Goal: Transaction & Acquisition: Obtain resource

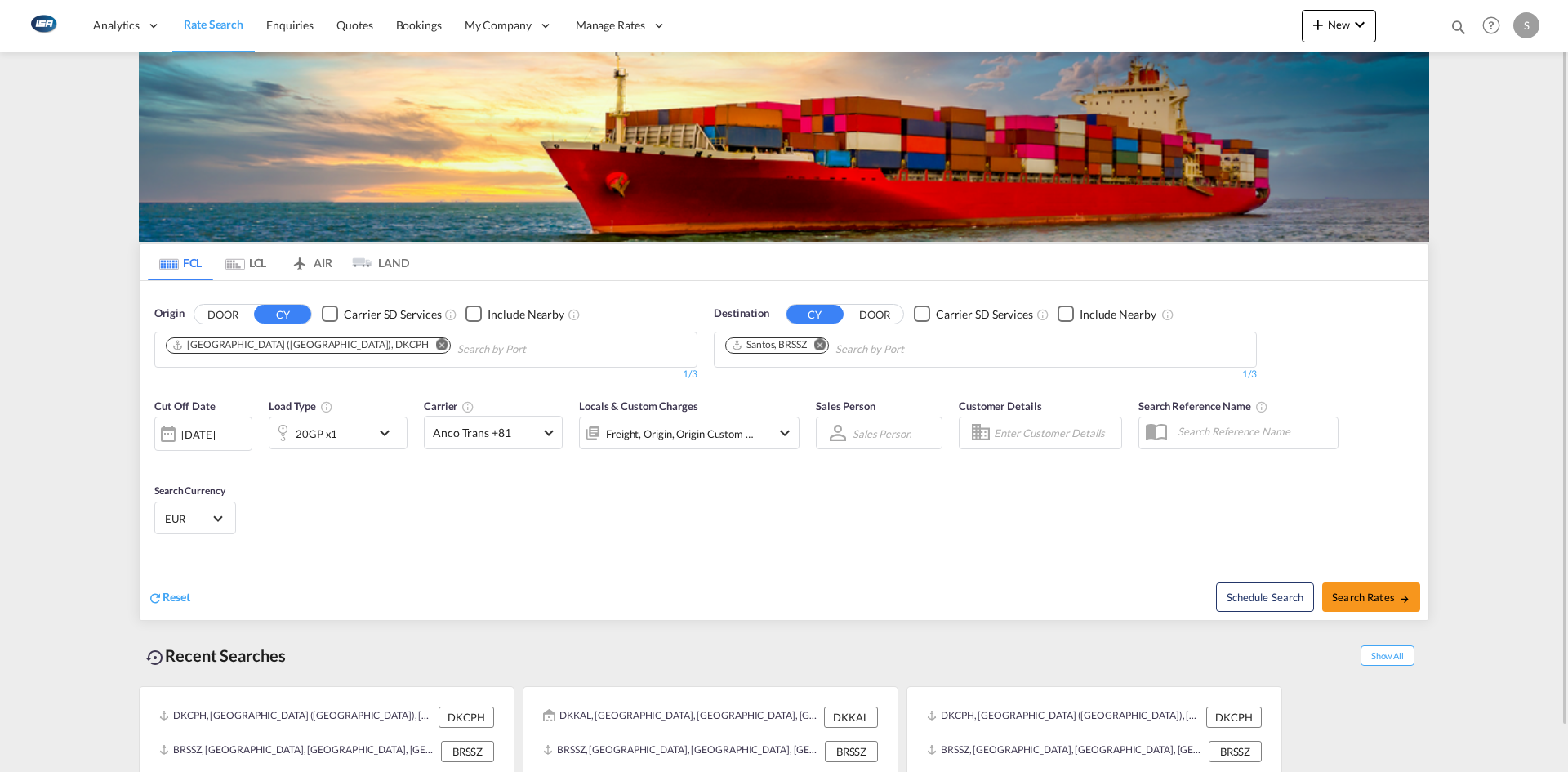
click at [255, 260] on md-tab-item "LCL" at bounding box center [246, 263] width 66 height 36
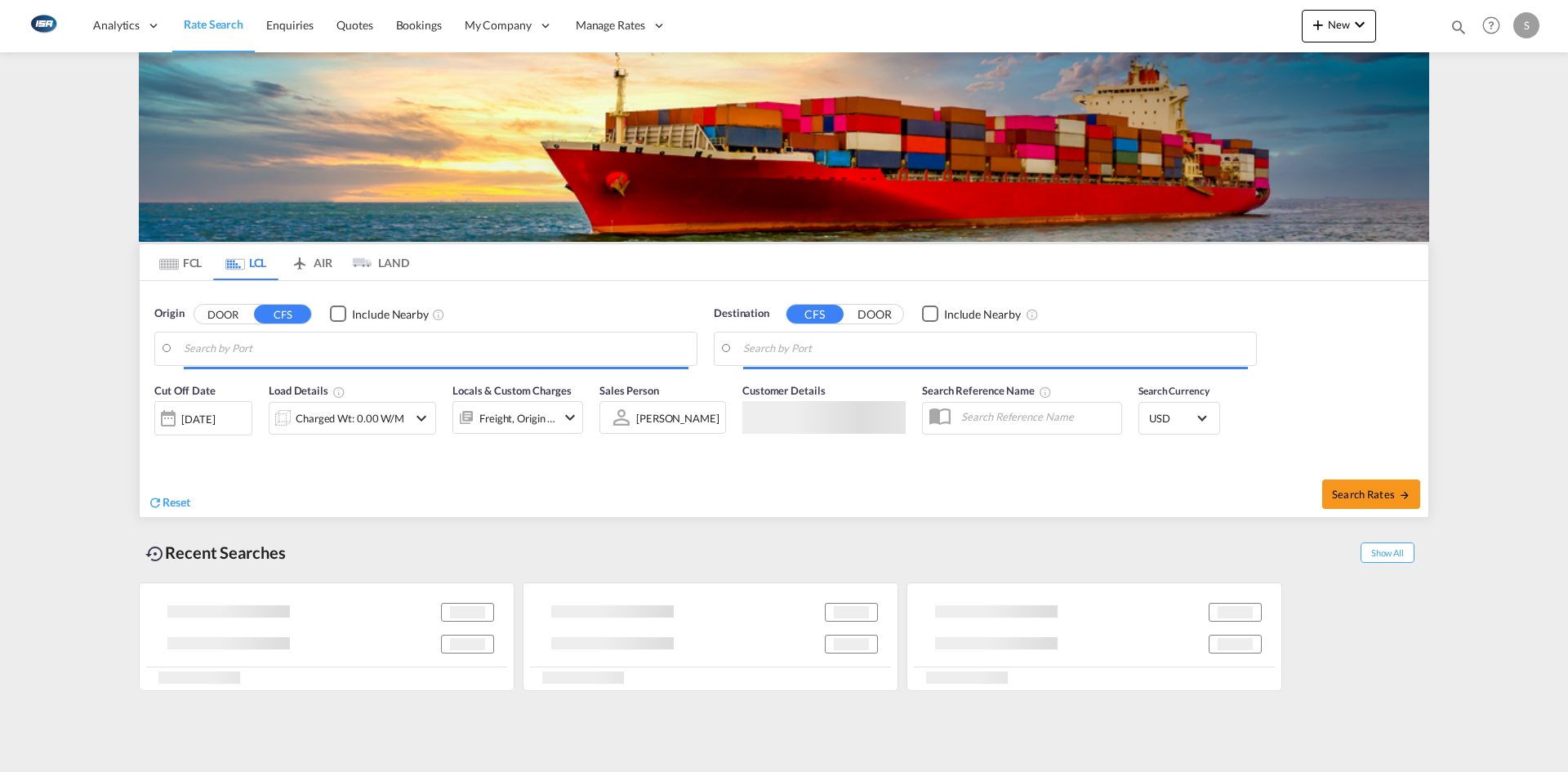
type input "DK-9610, [GEOGRAPHIC_DATA][PERSON_NAME][GEOGRAPHIC_DATA], [GEOGRAPHIC_DATA][PER…"
type input "Busan, KRPUS"
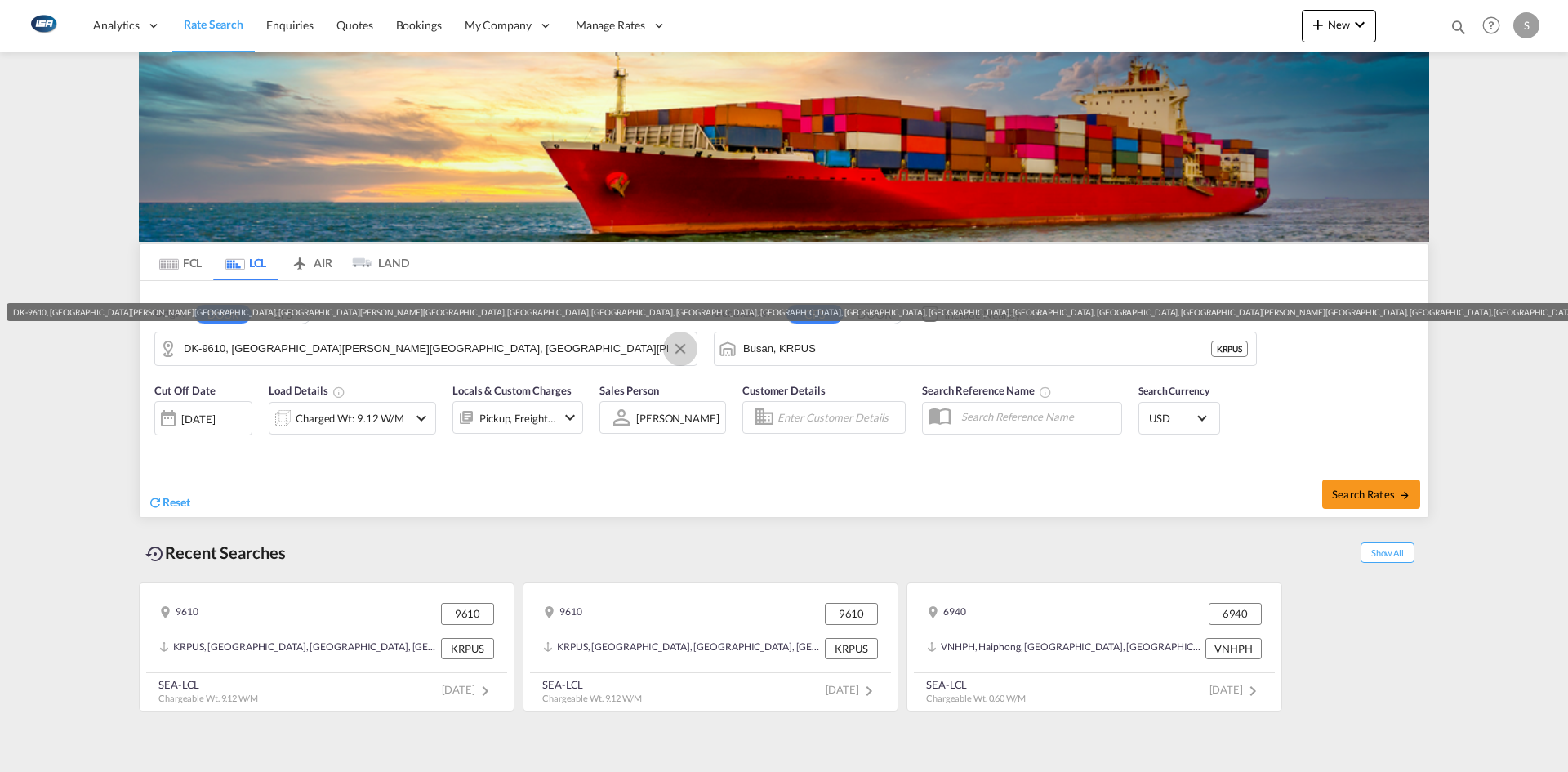
drag, startPoint x: 678, startPoint y: 348, endPoint x: 624, endPoint y: 344, distance: 54.1
click at [678, 347] on button "Clear Input" at bounding box center [680, 348] width 25 height 25
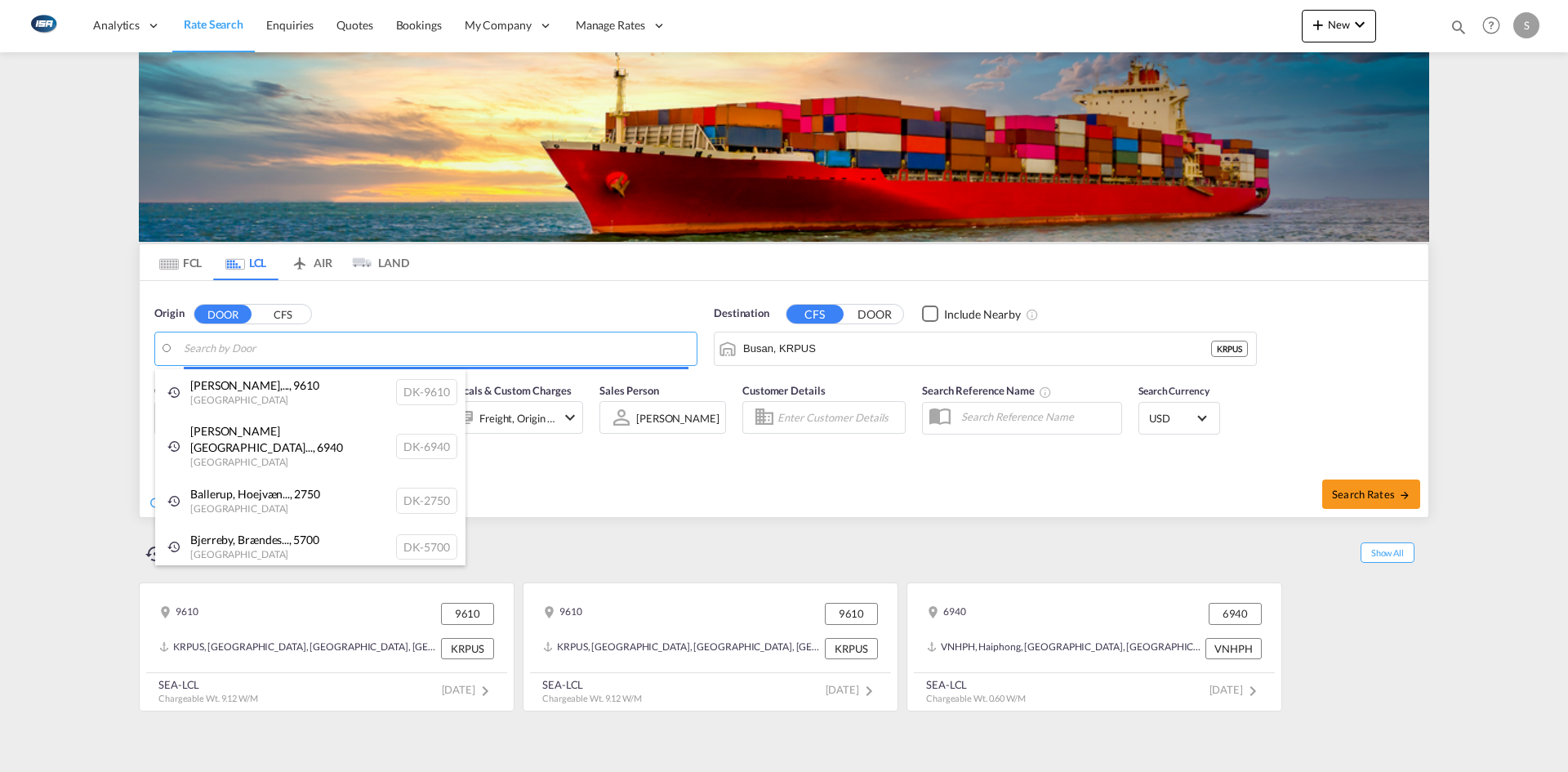
click at [229, 349] on body "Analytics Reports Dashboard Rate Search Enquiries Quotes Bookings" at bounding box center [784, 386] width 1568 height 772
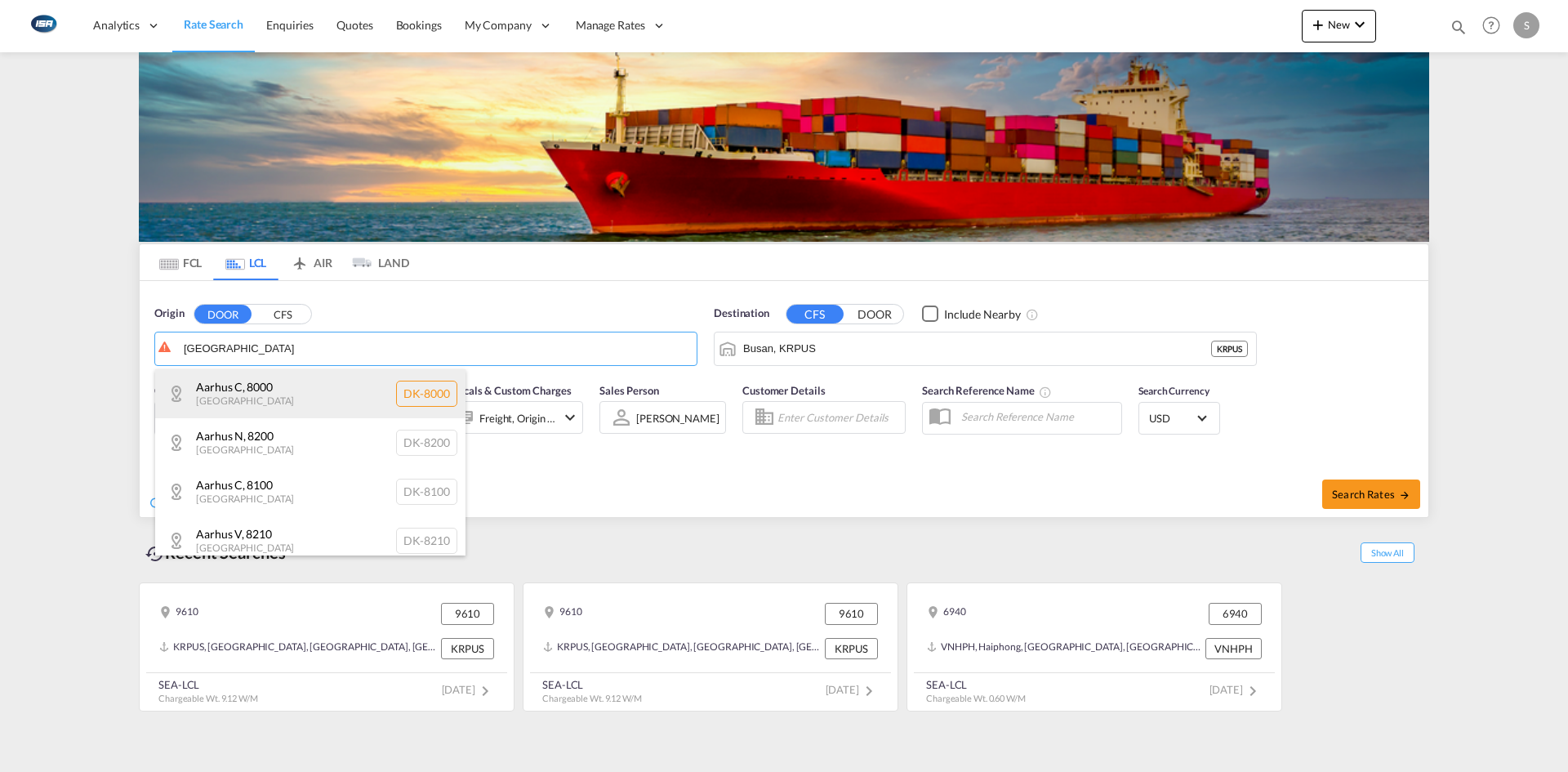
click at [273, 384] on div "[GEOGRAPHIC_DATA] , 8000 Denmark DK-8000" at bounding box center [310, 393] width 310 height 49
type input "DK-8000, [GEOGRAPHIC_DATA]"
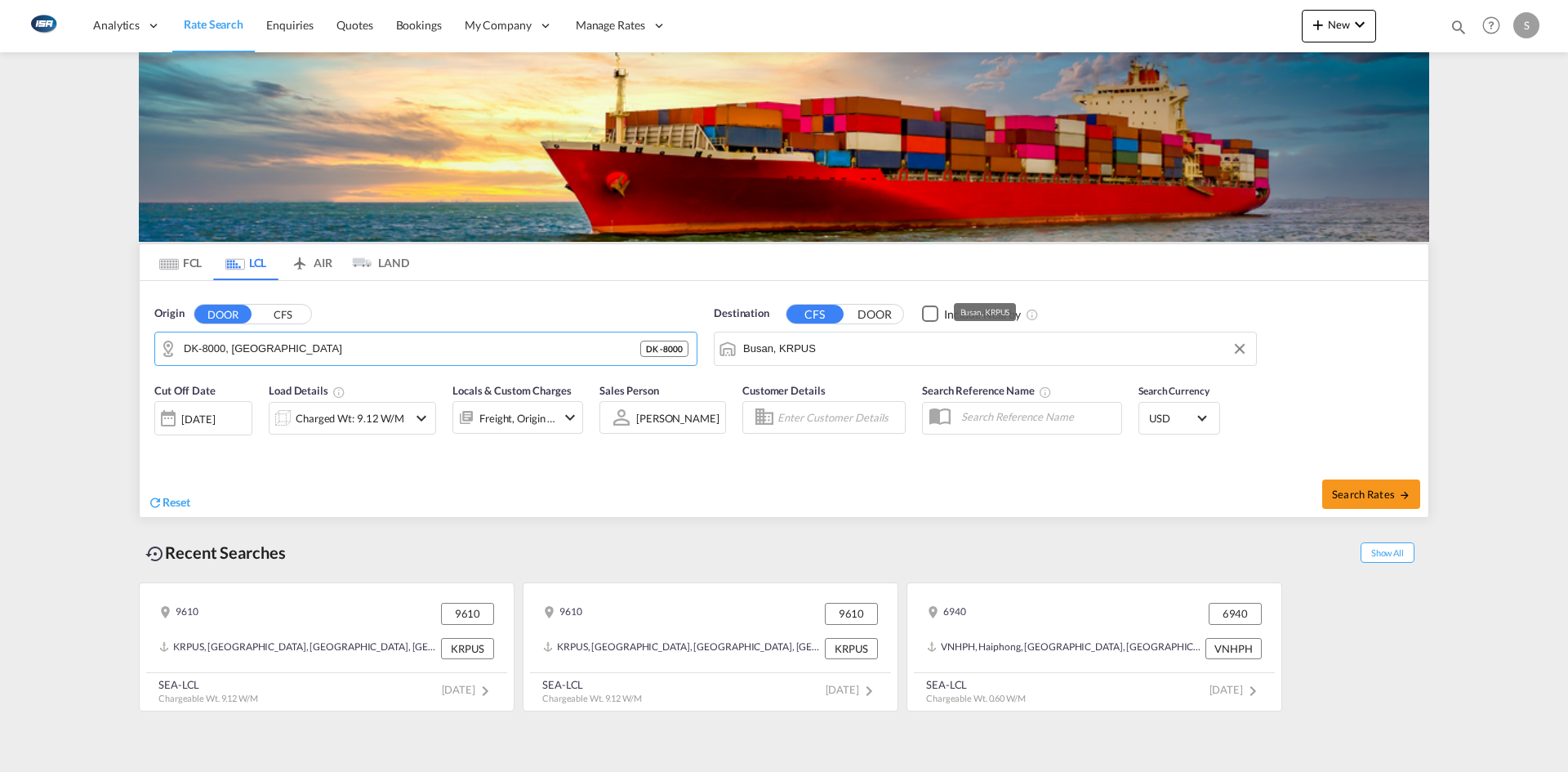
click at [806, 340] on input "Busan, KRPUS" at bounding box center [995, 348] width 505 height 25
drag, startPoint x: 1245, startPoint y: 350, endPoint x: 1151, endPoint y: 345, distance: 94.1
click at [1241, 348] on button "Clear Input" at bounding box center [1239, 348] width 25 height 25
click at [861, 350] on body "Analytics Reports Dashboard Rate Search Enquiries Quotes Bookings" at bounding box center [784, 386] width 1568 height 772
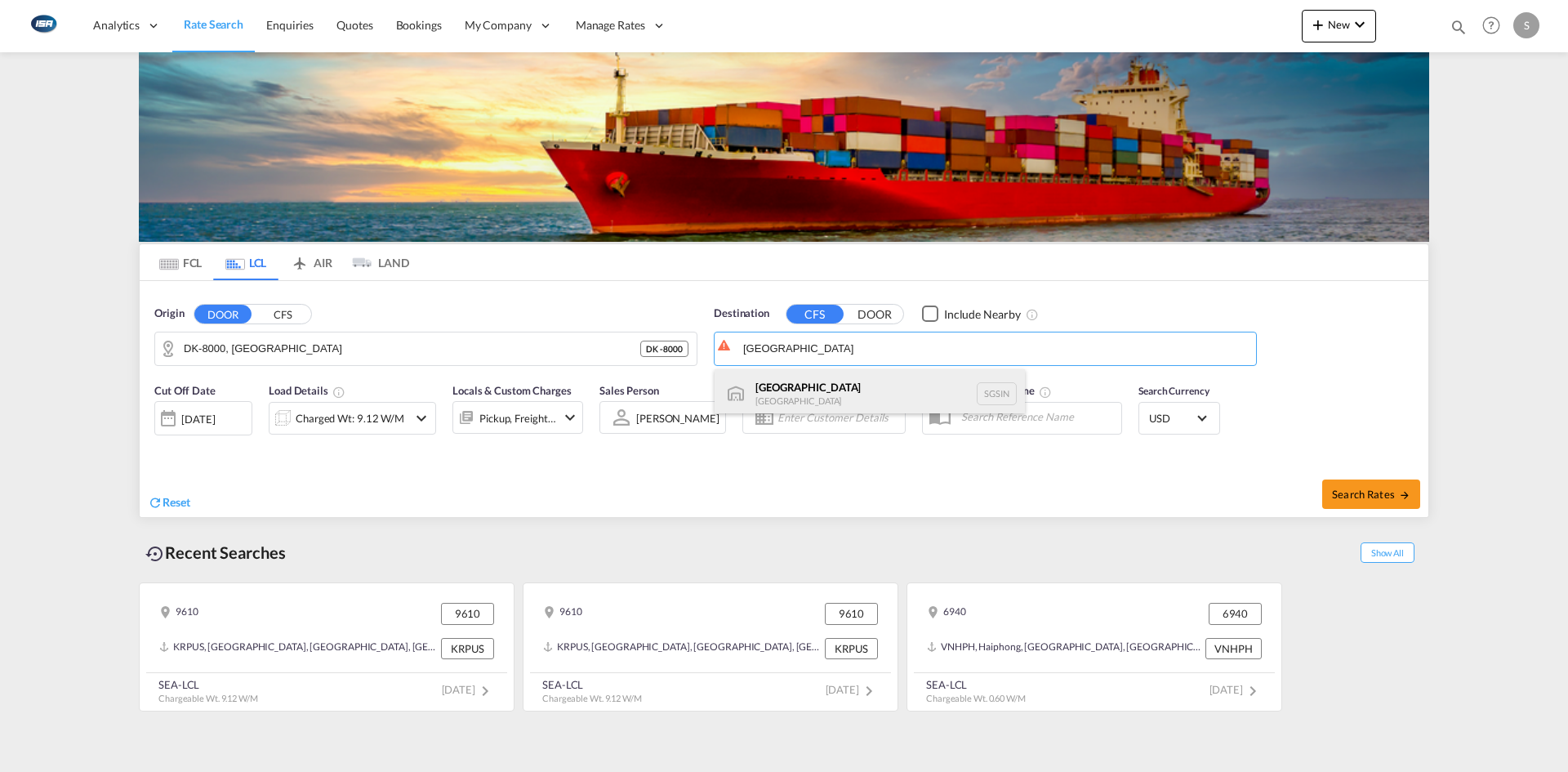
click at [816, 380] on div "Singapore [GEOGRAPHIC_DATA] [GEOGRAPHIC_DATA]" at bounding box center [870, 393] width 310 height 49
type input "[GEOGRAPHIC_DATA], SGSIN"
click at [426, 423] on md-icon "icon-chevron-down" at bounding box center [422, 419] width 20 height 20
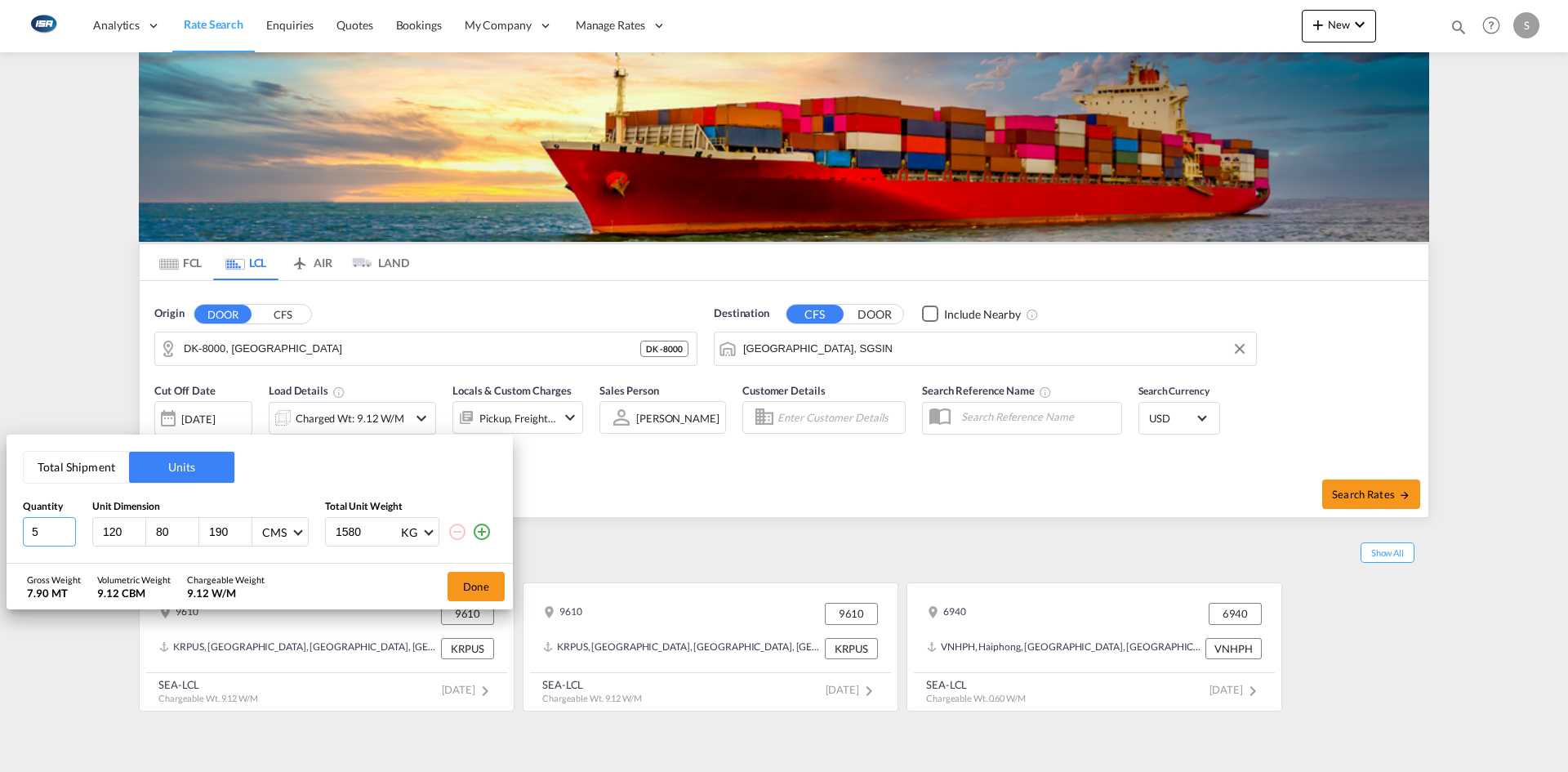
drag, startPoint x: 57, startPoint y: 523, endPoint x: 2, endPoint y: 532, distance: 55.7
click at [2, 532] on div "Total Shipment Units Quantity Unit Dimension Total Unit Weight 5 120 80 190 CMS…" at bounding box center [784, 386] width 1568 height 772
type input "1"
type input "290"
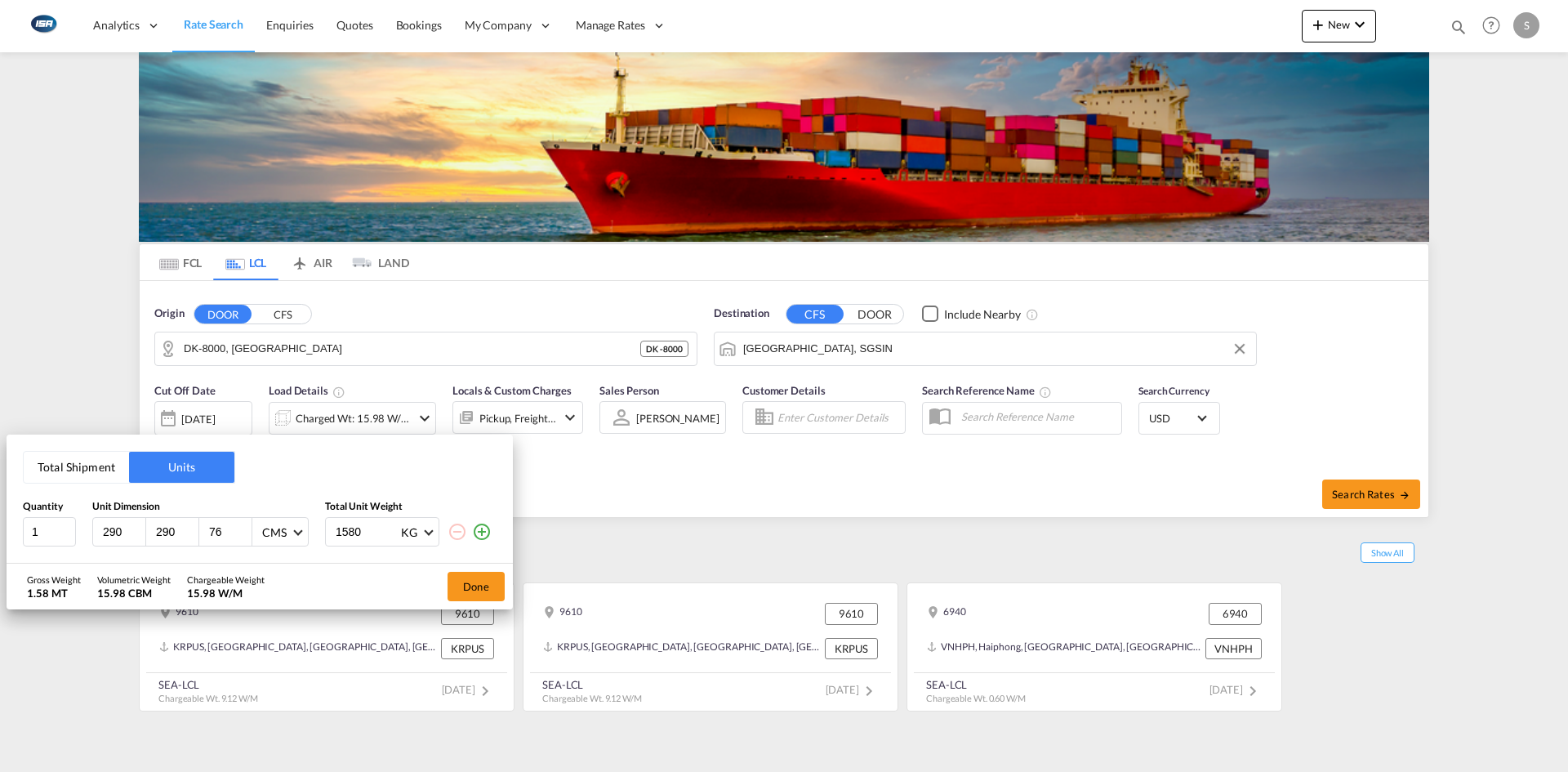
type input "76"
drag, startPoint x: 386, startPoint y: 535, endPoint x: 332, endPoint y: 531, distance: 54.1
click at [334, 531] on input "1580" at bounding box center [367, 532] width 66 height 28
drag, startPoint x: 373, startPoint y: 531, endPoint x: 300, endPoint y: 534, distance: 73.1
click at [300, 533] on div "1 290 290 76 CMS CMS Inches 1580 KG KG LB" at bounding box center [260, 532] width 473 height 30
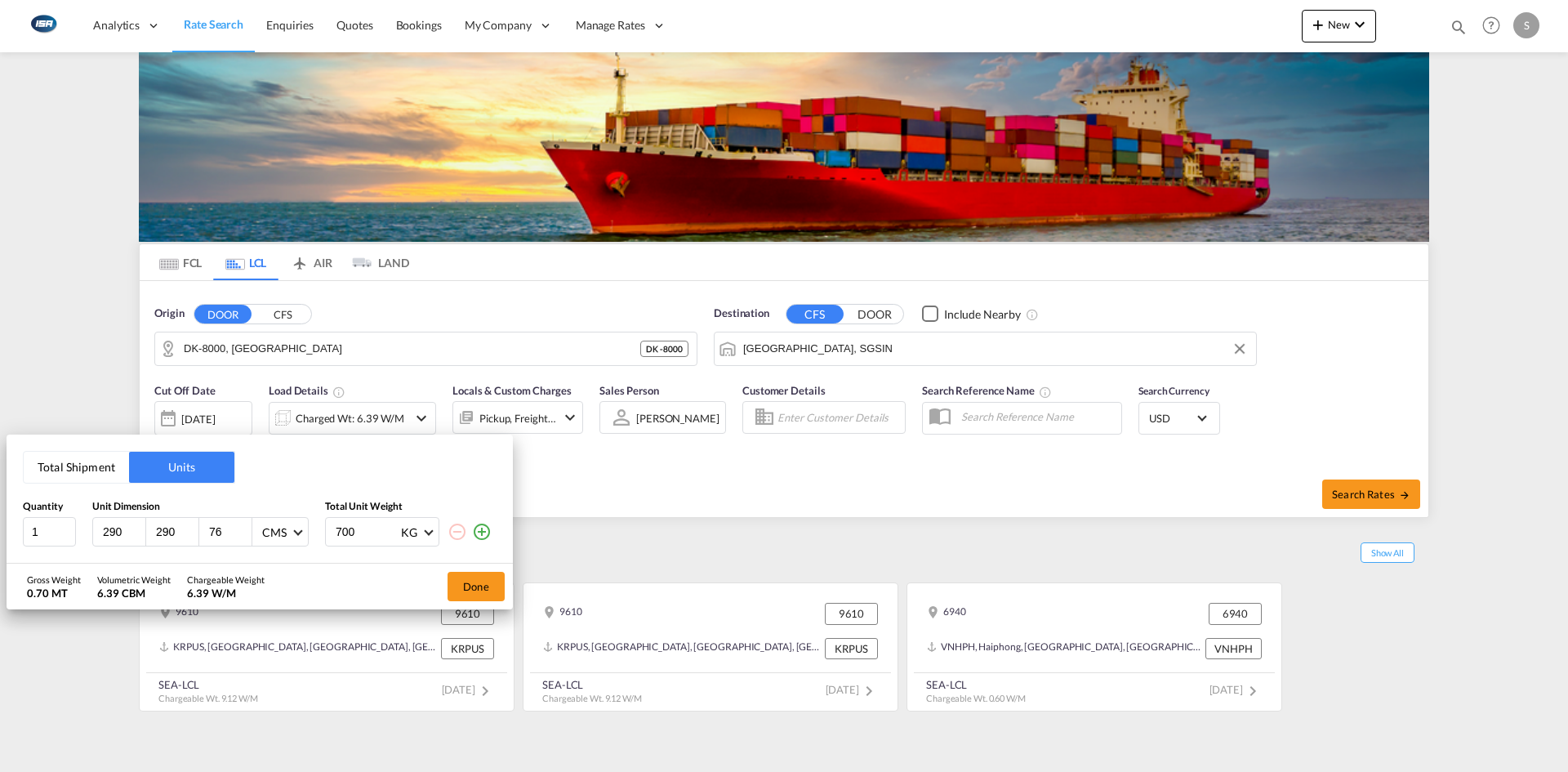
type input "700"
click at [464, 583] on button "Done" at bounding box center [475, 587] width 57 height 30
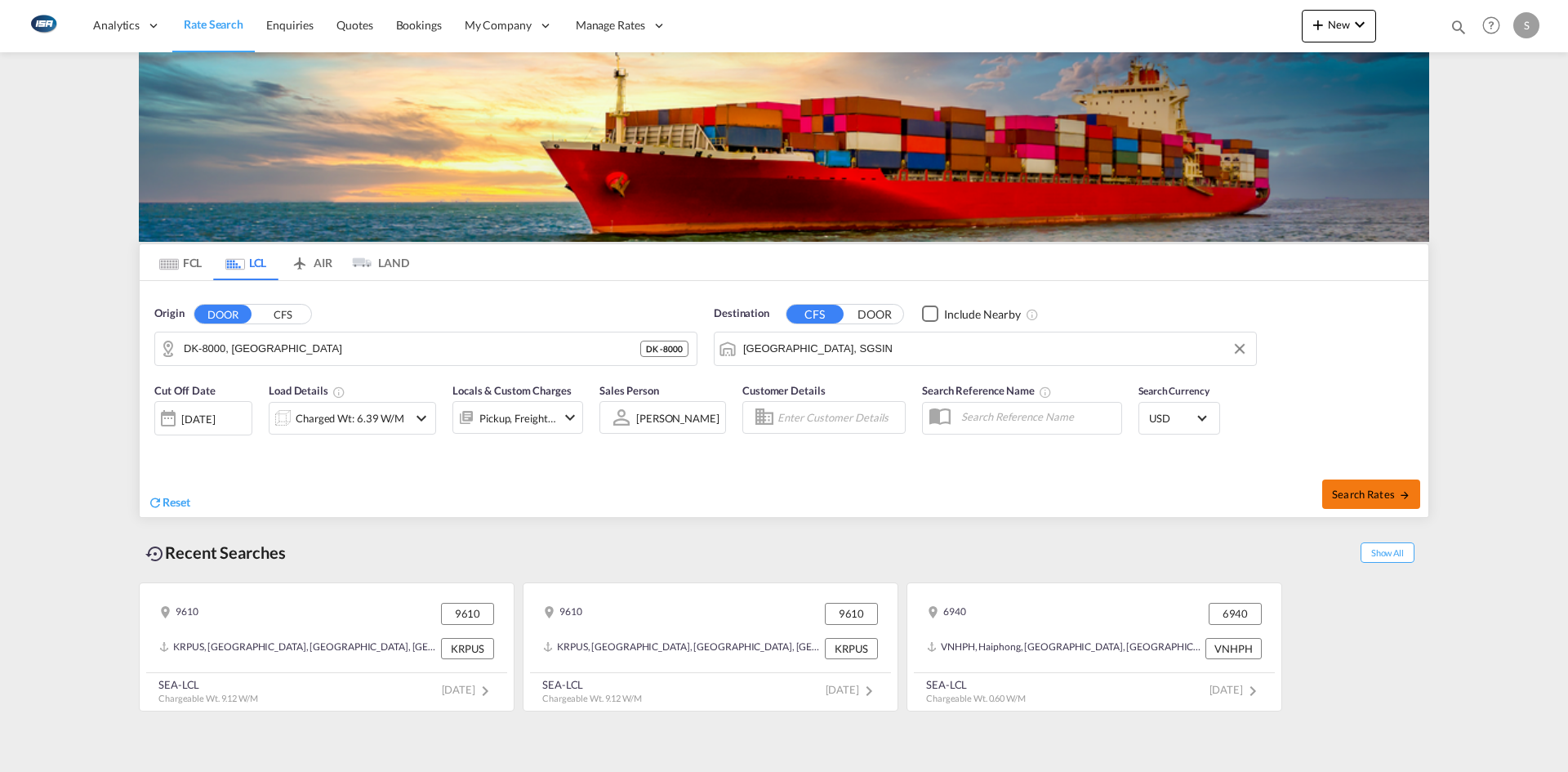
click at [1366, 487] on span "Search Rates" at bounding box center [1371, 493] width 79 height 13
type input "8000 to SGSIN / [DATE]"
